Goal: Task Accomplishment & Management: Manage account settings

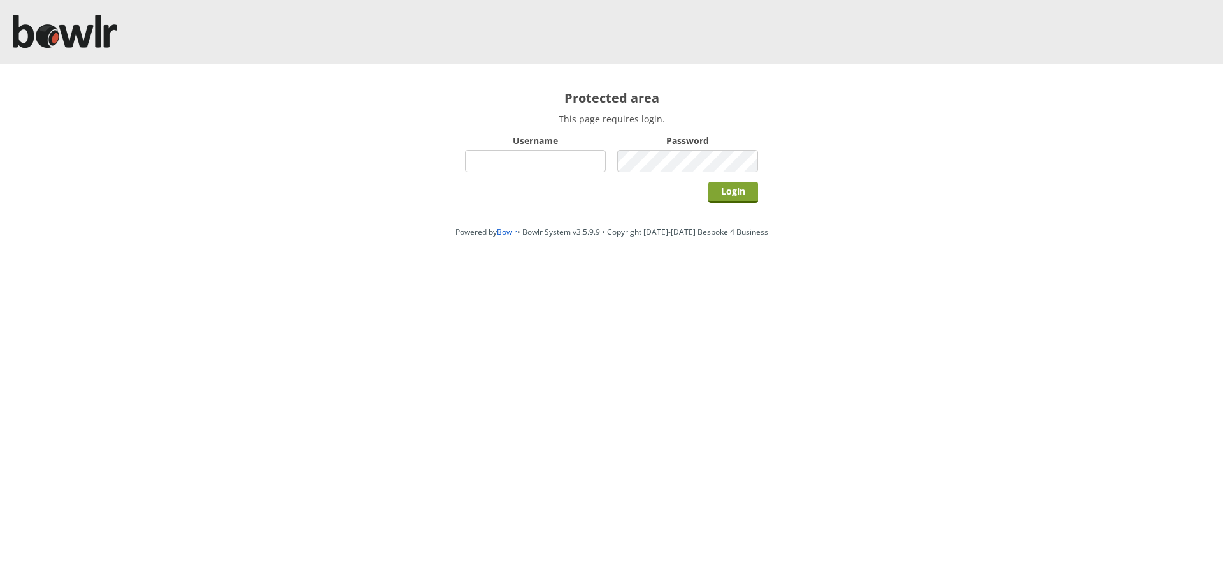
type input "hornseaindoorbowlsclub"
click at [743, 189] on input "Login" at bounding box center [734, 192] width 50 height 21
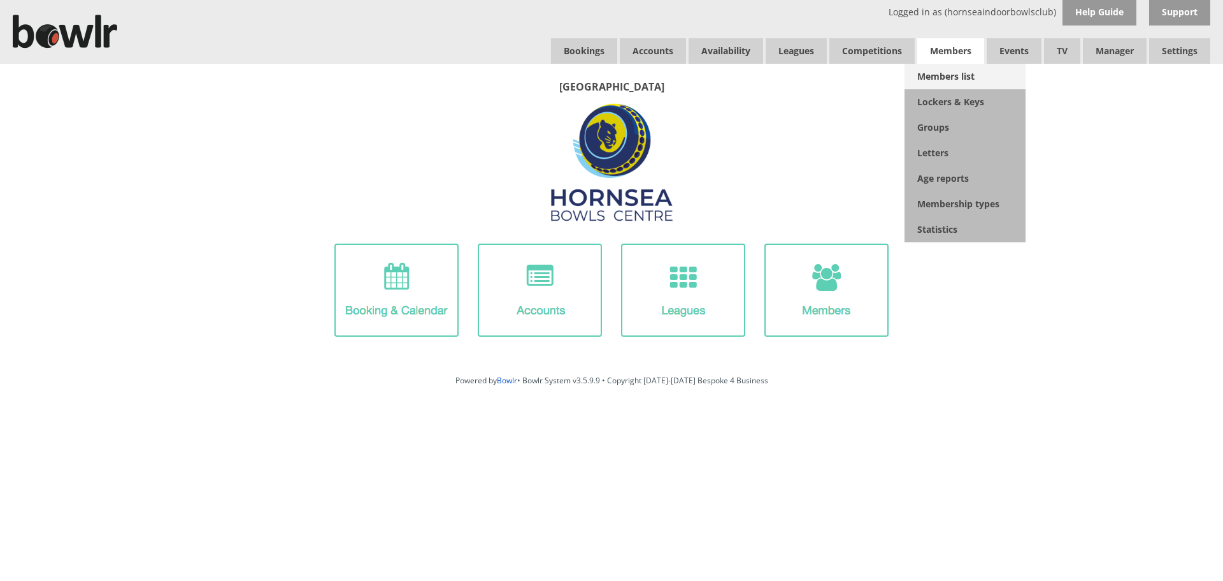
click at [948, 70] on link "Members list" at bounding box center [965, 76] width 121 height 25
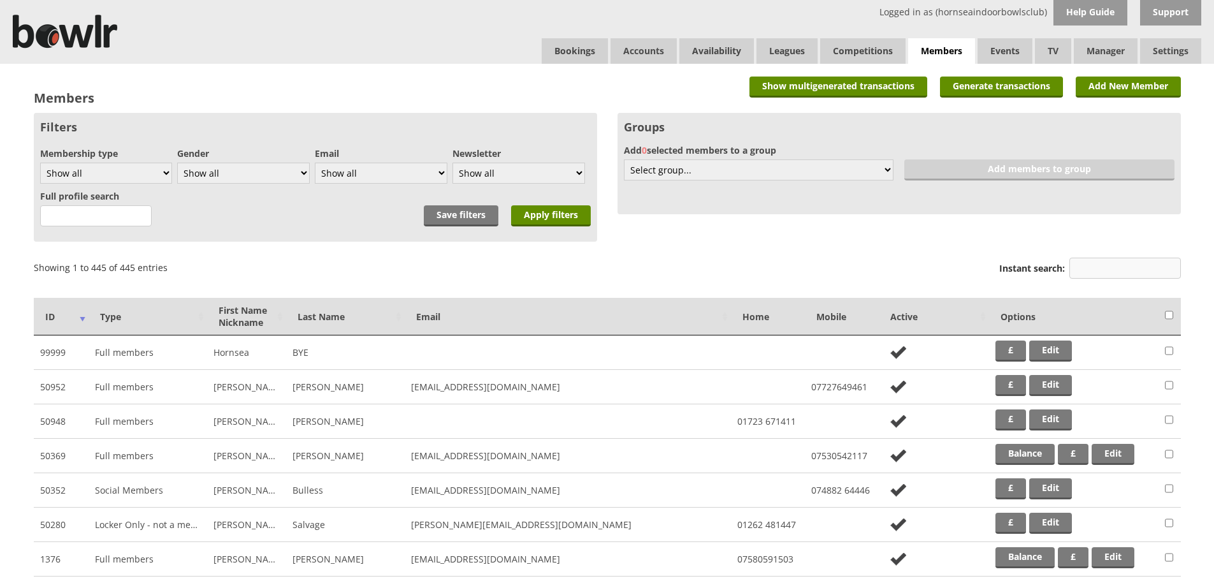
click at [1116, 273] on input "Instant search:" at bounding box center [1125, 267] width 112 height 21
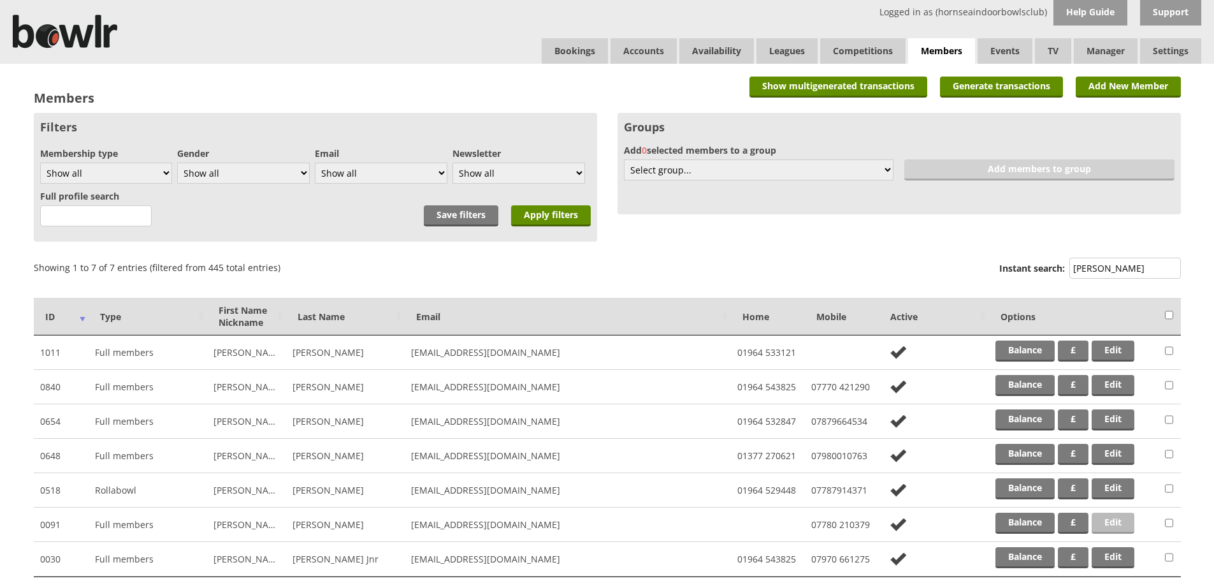
type input "wright"
click at [1104, 524] on link "Edit" at bounding box center [1113, 522] width 43 height 21
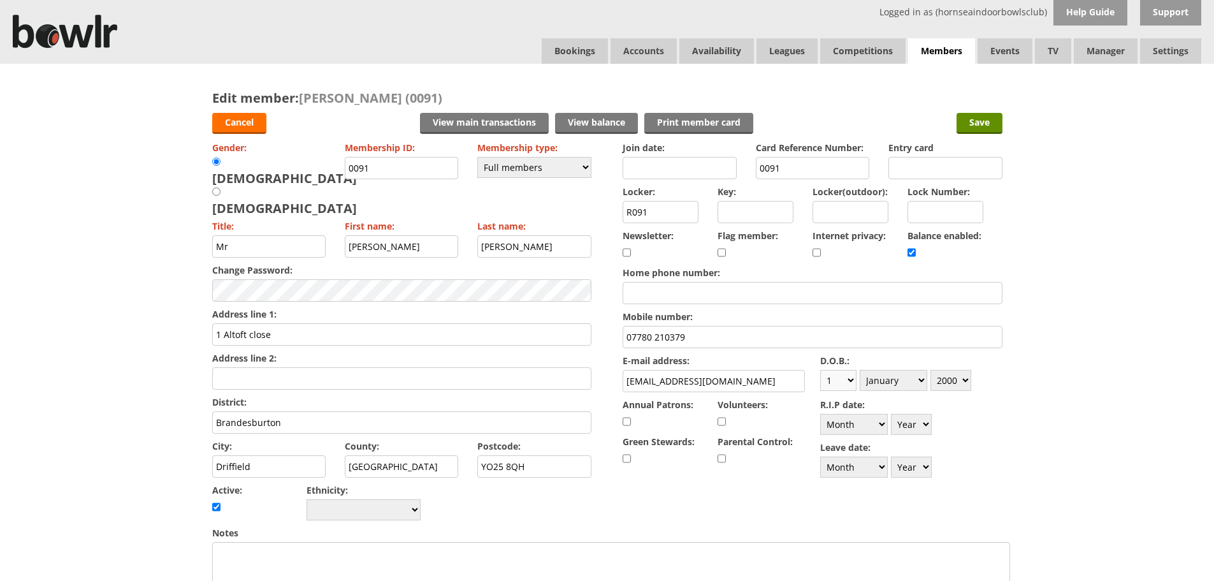
click at [847, 381] on select "Day 1 2 3 4 5 6 7 8 9 10 11 12 13 14 15 16 17 18 19 20 21 22 23 24 25 26 27 28 …" at bounding box center [838, 380] width 36 height 21
select select "12"
click at [820, 370] on select "Day 1 2 3 4 5 6 7 8 9 10 11 12 13 14 15 16 17 18 19 20 21 22 23 24 25 26 27 28 …" at bounding box center [838, 380] width 36 height 21
click at [924, 384] on select "Month January February March April May June July August September October Novem…" at bounding box center [894, 380] width 68 height 21
select select "10"
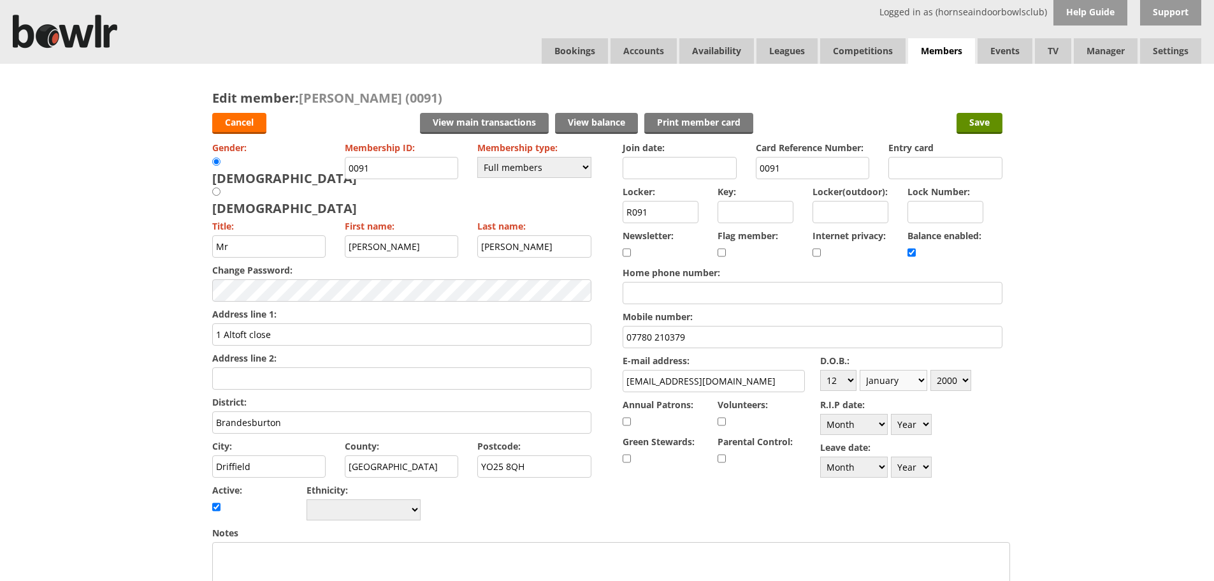
click at [860, 370] on select "Month January February March April May June July August September October Novem…" at bounding box center [894, 380] width 68 height 21
click at [966, 377] on select "Year 1900 1901 1902 1903 1904 1905 1906 1907 1908 1909 1910 1911 1912 1913 1914…" at bounding box center [950, 380] width 41 height 21
select select "1999"
click at [930, 370] on select "Year 1900 1901 1902 1903 1904 1905 1906 1907 1908 1909 1910 1911 1912 1913 1914…" at bounding box center [950, 380] width 41 height 21
click at [988, 119] on input "Save" at bounding box center [979, 123] width 46 height 21
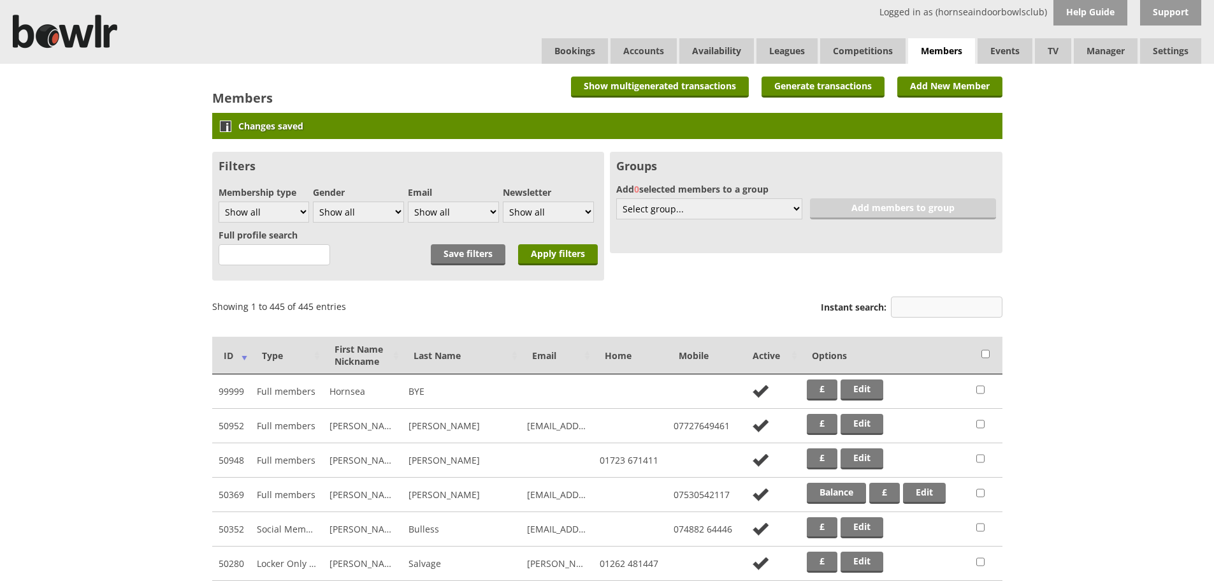
click at [899, 300] on input "Instant search:" at bounding box center [947, 306] width 112 height 21
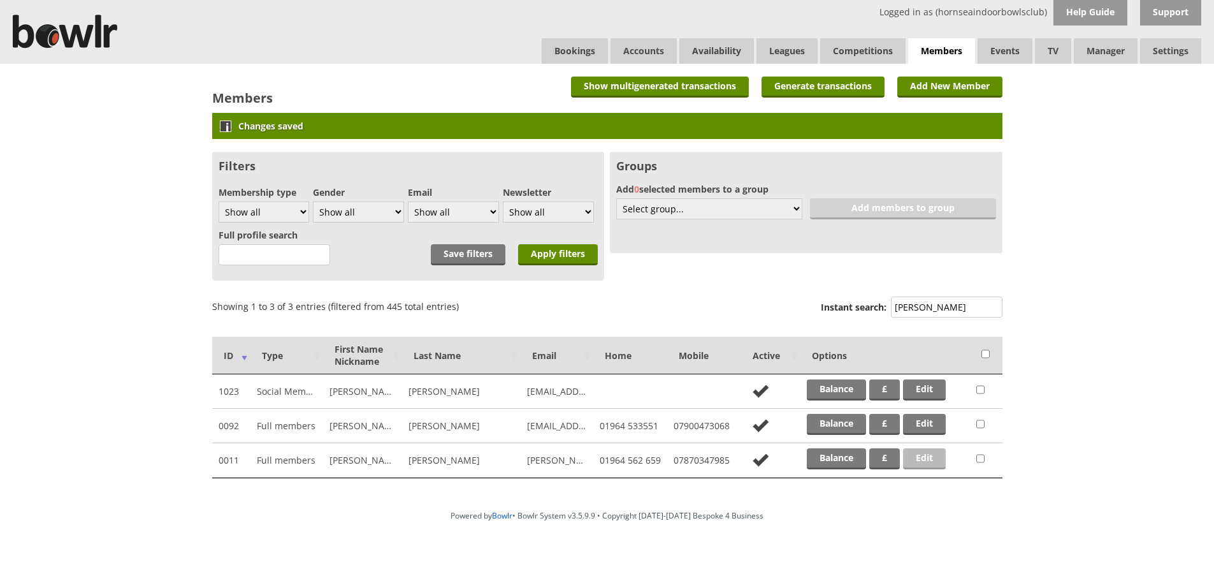
type input "robinson"
click at [930, 455] on link "Edit" at bounding box center [924, 458] width 43 height 21
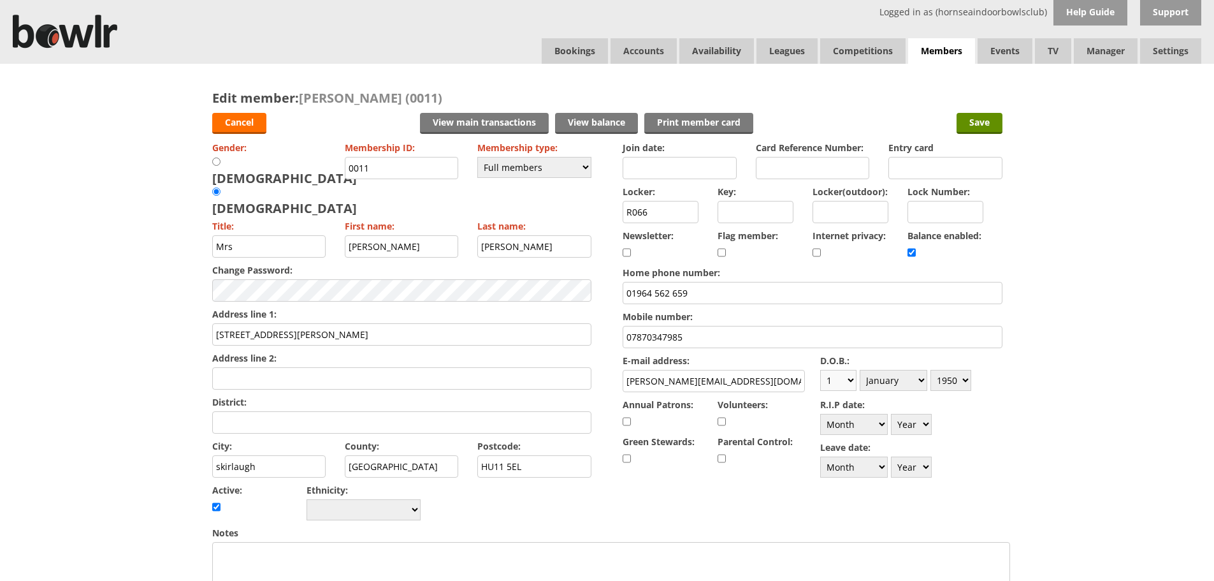
click at [855, 377] on select "Day 1 2 3 4 5 6 7 8 9 10 11 12 13 14 15 16 17 18 19 20 21 22 23 24 25 26 27 28 …" at bounding box center [838, 380] width 36 height 21
select select "30"
click at [820, 370] on select "Day 1 2 3 4 5 6 7 8 9 10 11 12 13 14 15 16 17 18 19 20 21 22 23 24 25 26 27 28 …" at bounding box center [838, 380] width 36 height 21
click at [913, 378] on select "Month January February March April May June July August September October Novem…" at bounding box center [894, 380] width 68 height 21
select select "12"
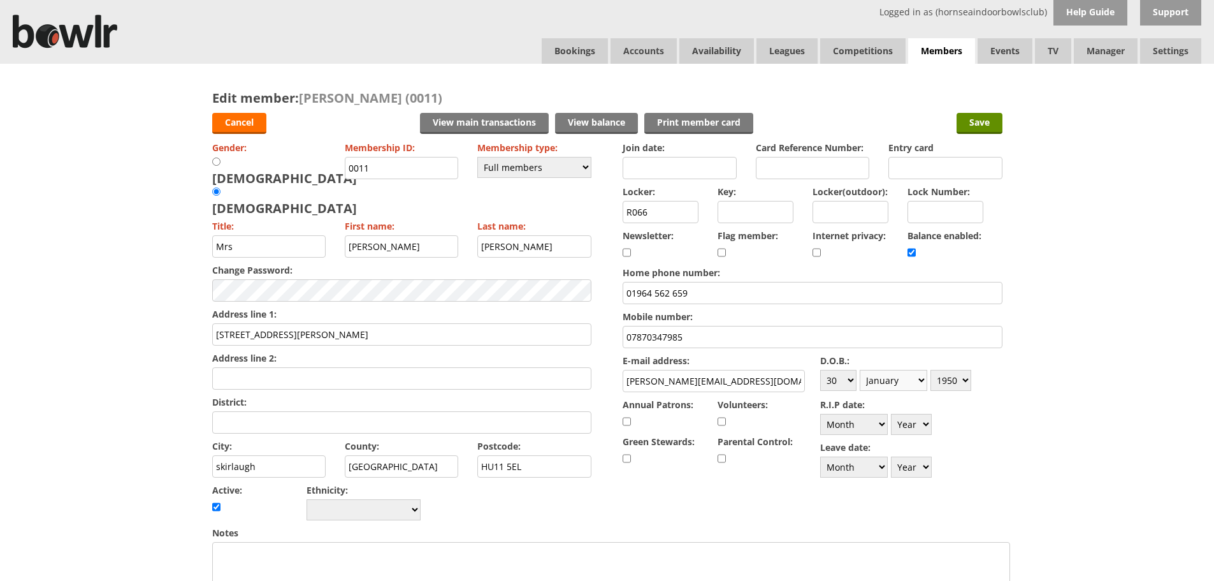
click at [860, 370] on select "Month January February March April May June July August September October Novem…" at bounding box center [894, 380] width 68 height 21
click at [963, 379] on select "Year [DATE] 1901 1902 1903 1904 1905 1906 1907 1908 1909 1910 1911 1912 1913 19…" at bounding box center [950, 380] width 41 height 21
select select "1939"
click at [930, 370] on select "Year [DATE] 1901 1902 1903 1904 1905 1906 1907 1908 1909 1910 1911 1912 1913 19…" at bounding box center [950, 380] width 41 height 21
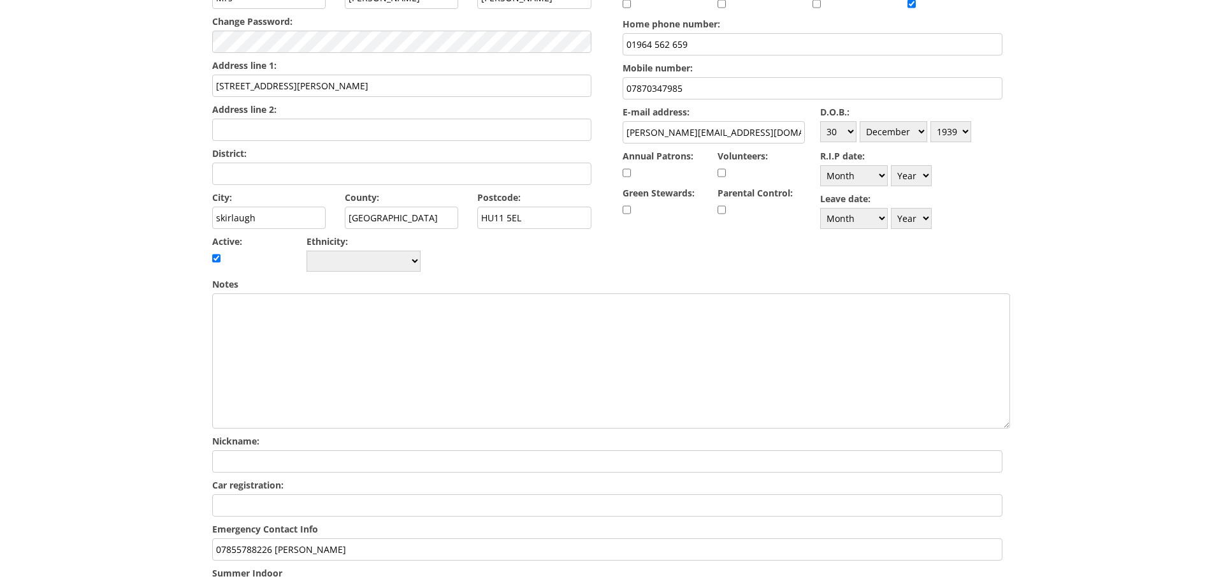
scroll to position [265, 0]
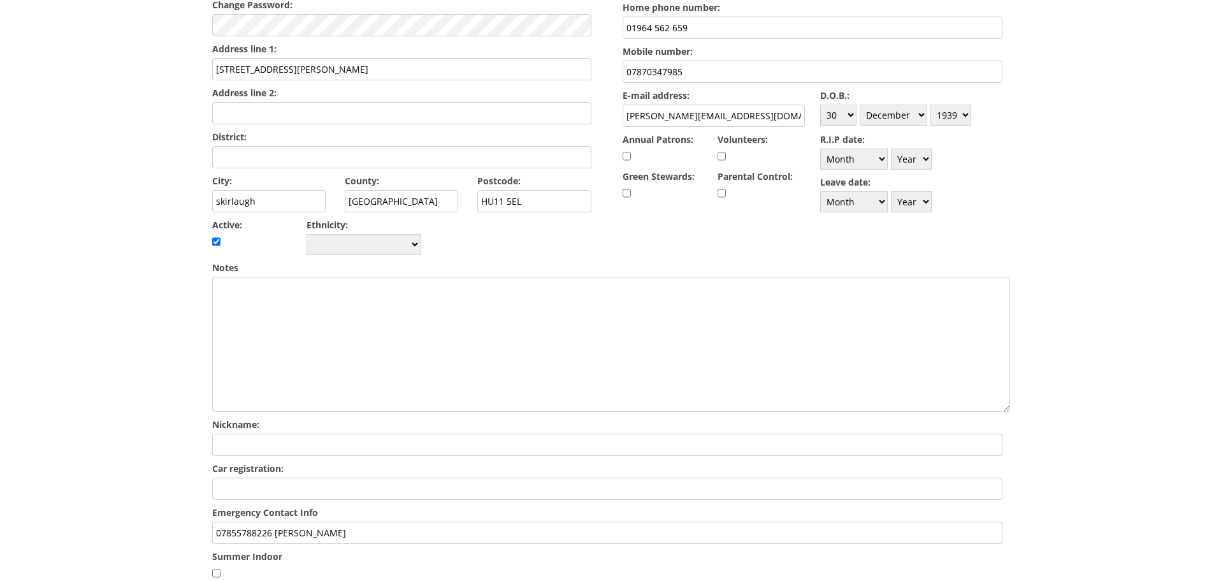
click at [313, 521] on input "07855788226 [PERSON_NAME]" at bounding box center [607, 532] width 790 height 22
click at [278, 521] on input "07855788226 [PERSON_NAME]" at bounding box center [607, 532] width 790 height 22
click at [379, 521] on input "07855788226 [PERSON_NAME]" at bounding box center [607, 532] width 790 height 22
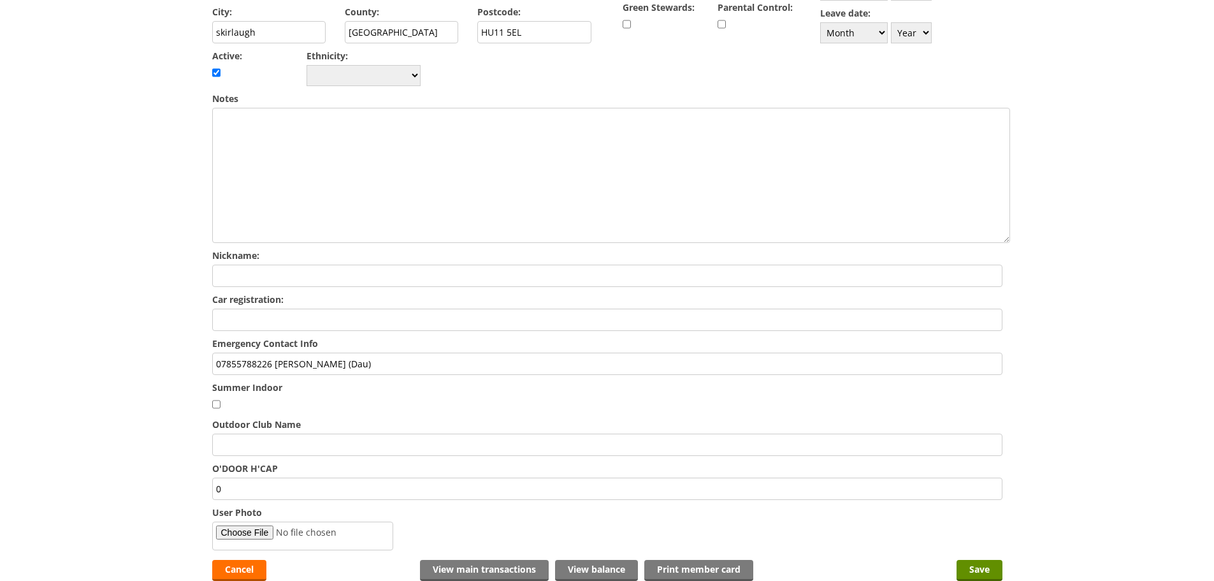
scroll to position [433, 0]
type input "07855788226 [PERSON_NAME] (Dau)"
click at [978, 561] on input "Save" at bounding box center [979, 571] width 46 height 21
